Goal: Task Accomplishment & Management: Manage account settings

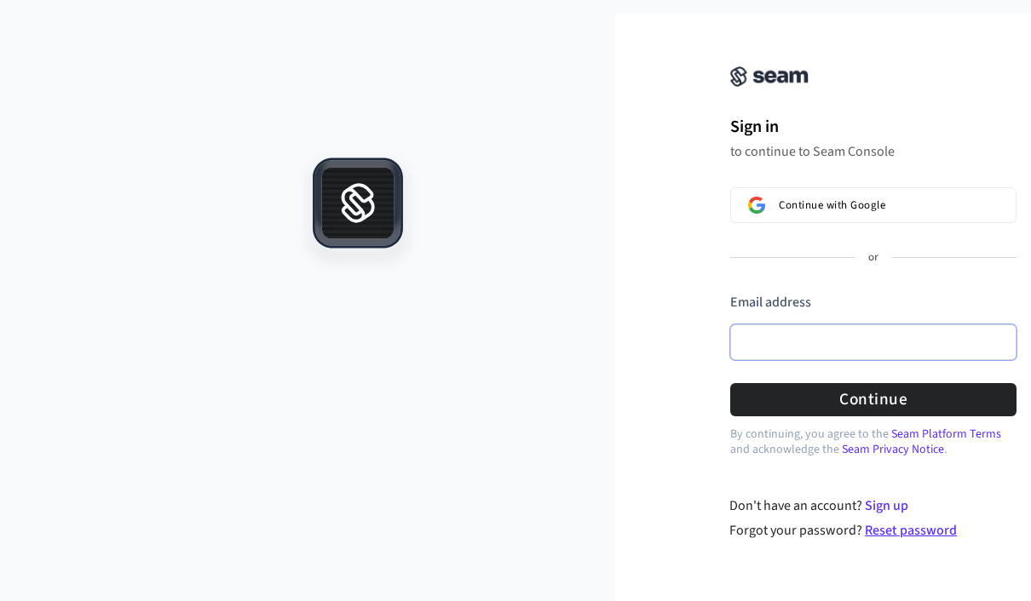
drag, startPoint x: 849, startPoint y: 343, endPoint x: 949, endPoint y: 538, distance: 219.0
click at [849, 342] on div "Sign in to continue to Seam Console Continue with Google or Email address Passw…" at bounding box center [872, 287] width 515 height 507
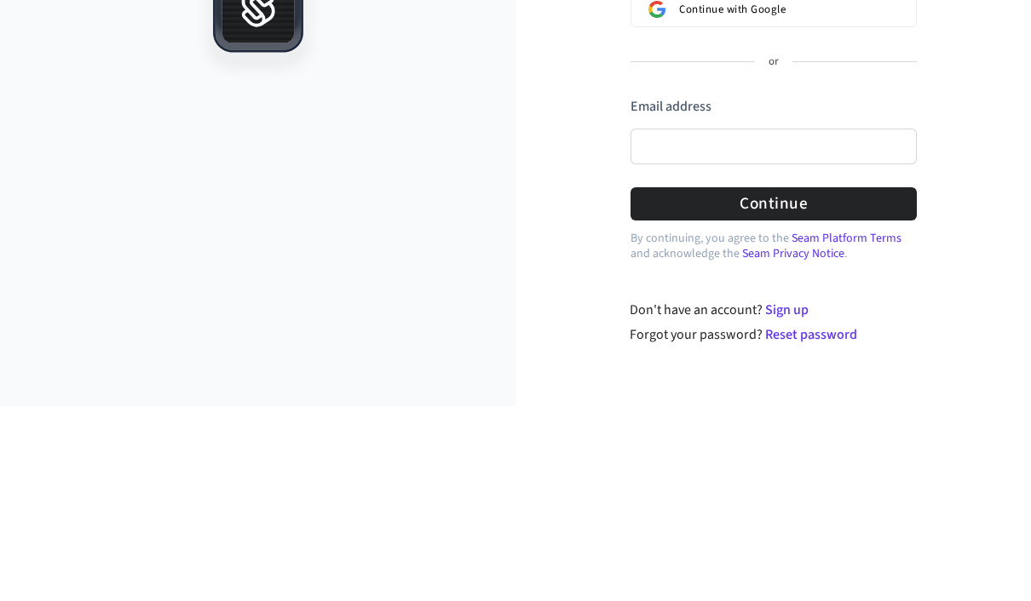
scroll to position [74, 100]
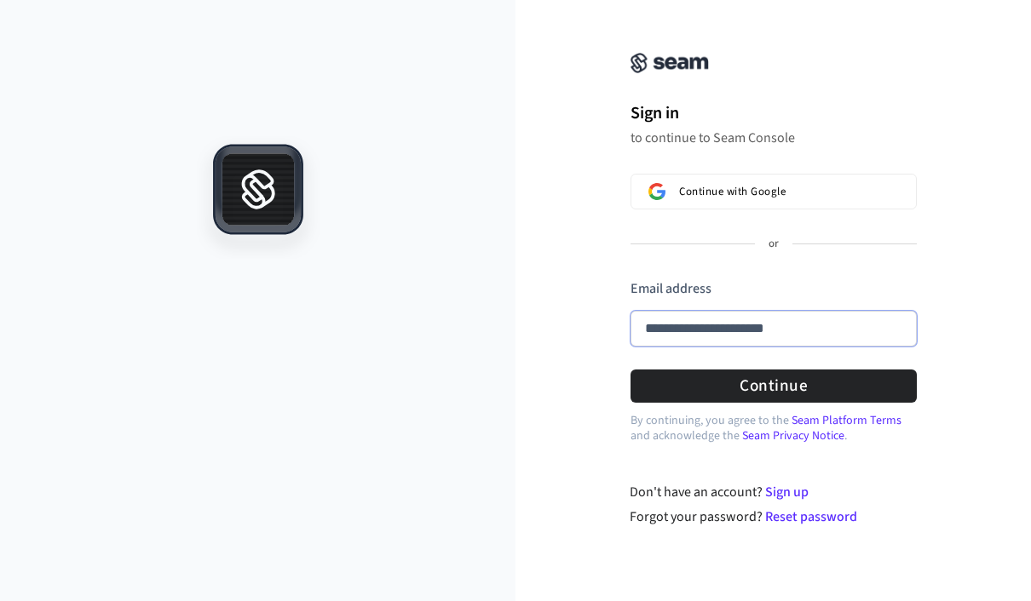
click at [630, 279] on button "submit" at bounding box center [630, 279] width 0 height 0
type input "**********"
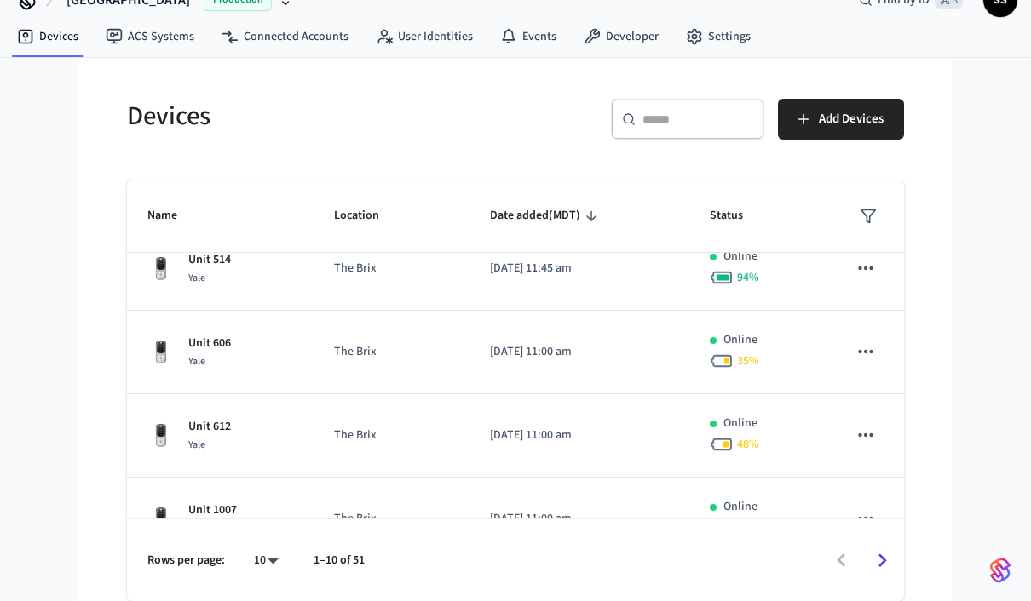
scroll to position [70, 0]
click at [279, 564] on body "[GEOGRAPHIC_DATA] Production Find by ID ⌘ K SS Devices ACS Systems Connected Ac…" at bounding box center [515, 284] width 1031 height 633
click at [262, 551] on li "All" at bounding box center [259, 555] width 45 height 45
type input "**"
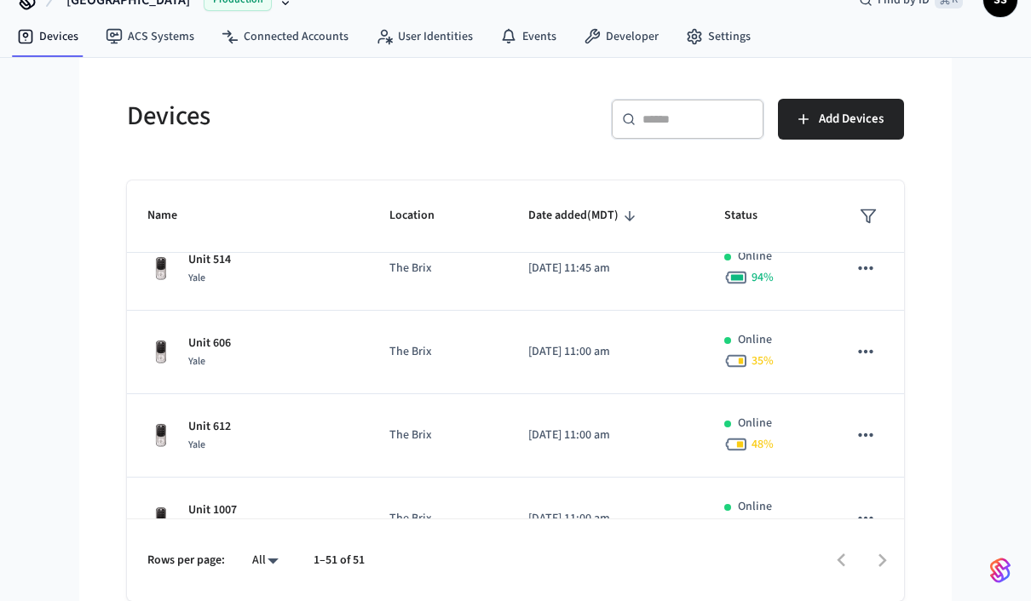
scroll to position [0, 0]
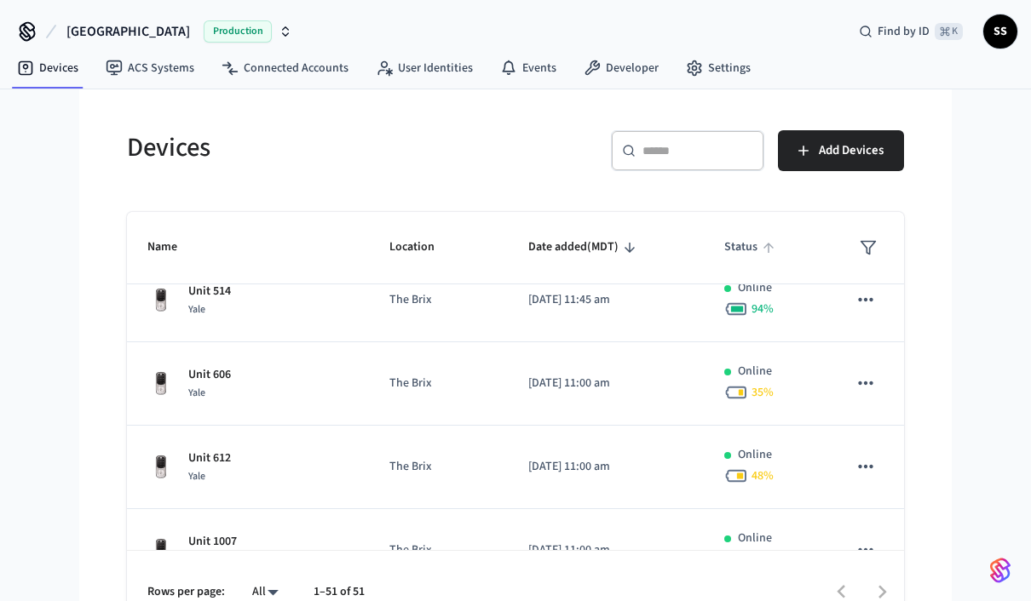
click at [737, 256] on span "Status" at bounding box center [751, 247] width 55 height 26
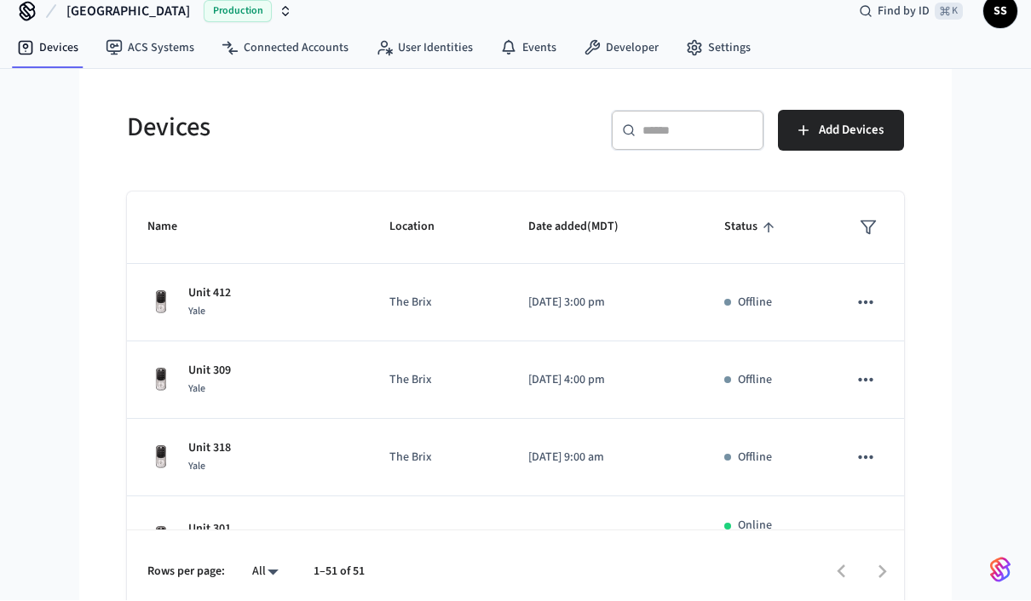
scroll to position [16, 0]
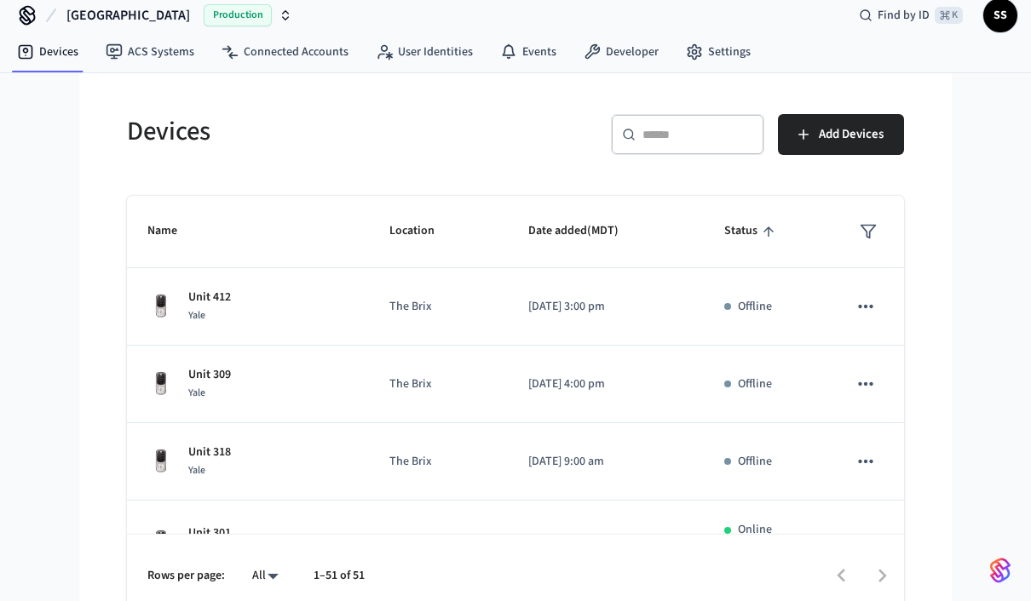
click at [463, 164] on div "Devices" at bounding box center [305, 131] width 399 height 75
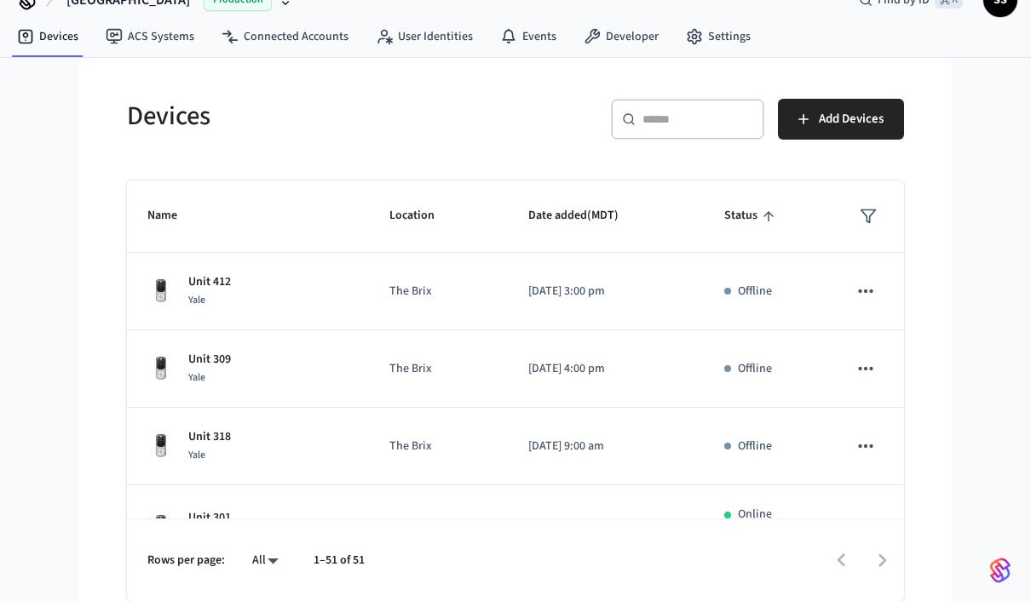
scroll to position [0, 0]
click at [574, 115] on div "Devices ​ ​ Add Devices Name Location Date added (MDT) Status Unit 412 Yale The…" at bounding box center [515, 339] width 804 height 523
